Goal: Task Accomplishment & Management: Manage account settings

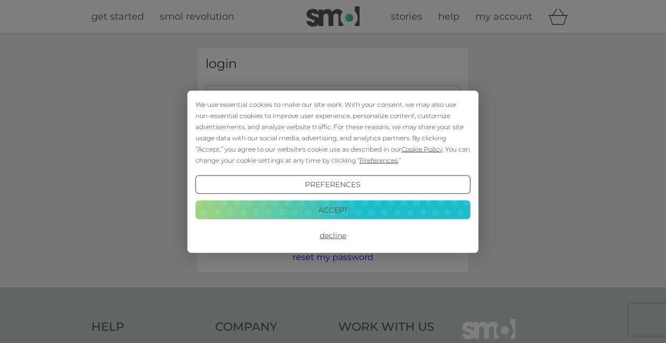
click at [328, 236] on button "Decline" at bounding box center [332, 235] width 275 height 19
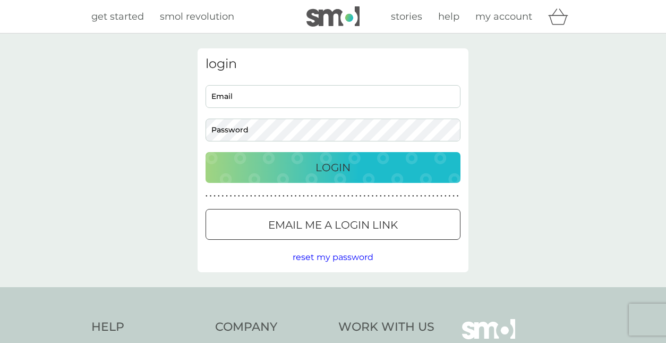
click at [260, 100] on input "Email" at bounding box center [333, 96] width 255 height 23
type input "[EMAIL_ADDRESS][DOMAIN_NAME]"
click at [206, 152] on button "Login" at bounding box center [333, 167] width 255 height 31
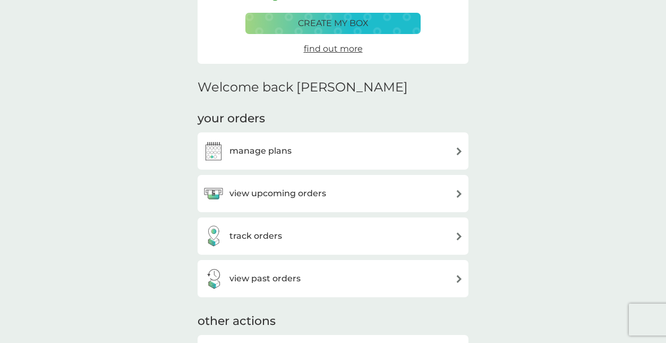
scroll to position [202, 0]
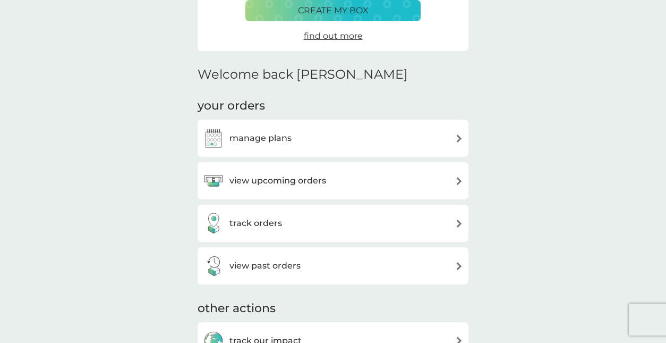
click at [361, 143] on div "manage plans" at bounding box center [333, 137] width 260 height 21
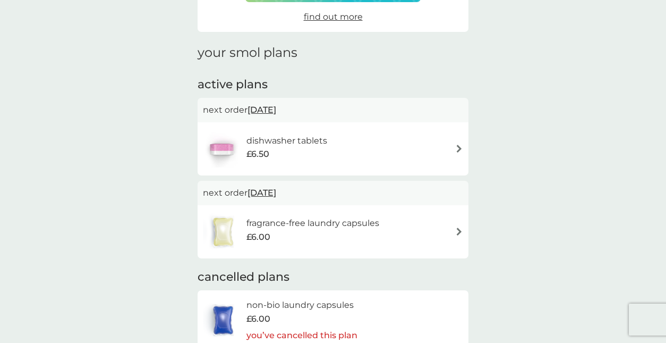
scroll to position [108, 0]
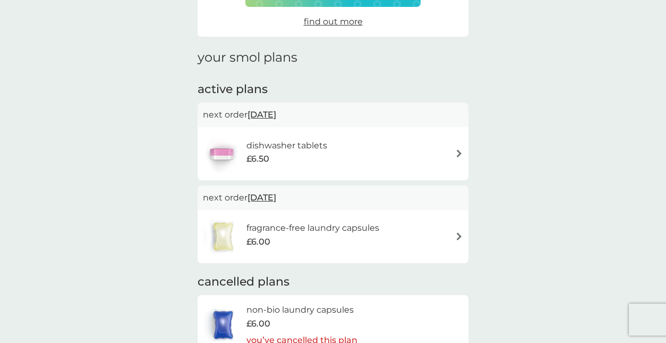
click at [295, 144] on h6 "dishwasher tablets" at bounding box center [286, 146] width 81 height 14
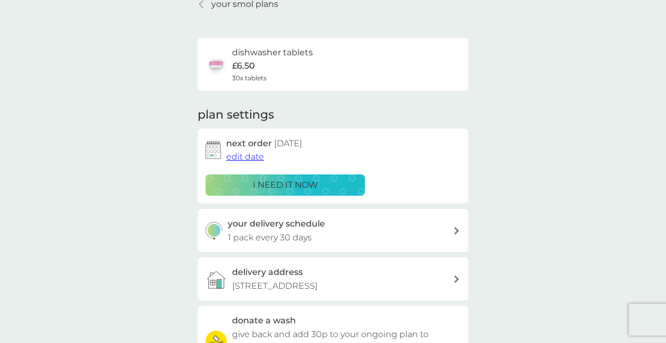
scroll to position [53, 0]
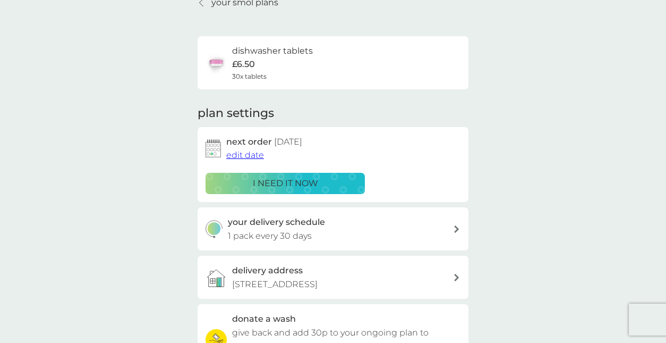
click at [295, 181] on p "i need it now" at bounding box center [285, 183] width 65 height 14
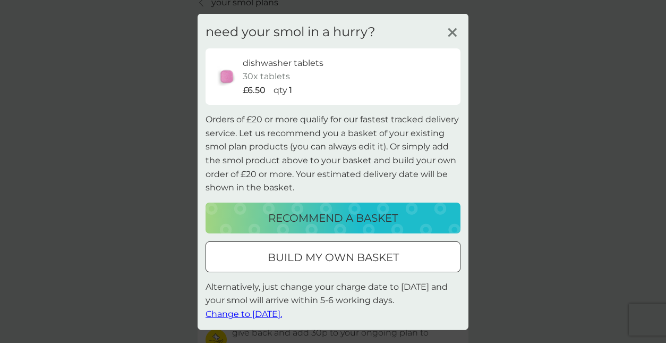
click at [249, 312] on span "Change to tomorrow." at bounding box center [244, 314] width 76 height 10
